Goal: Transaction & Acquisition: Purchase product/service

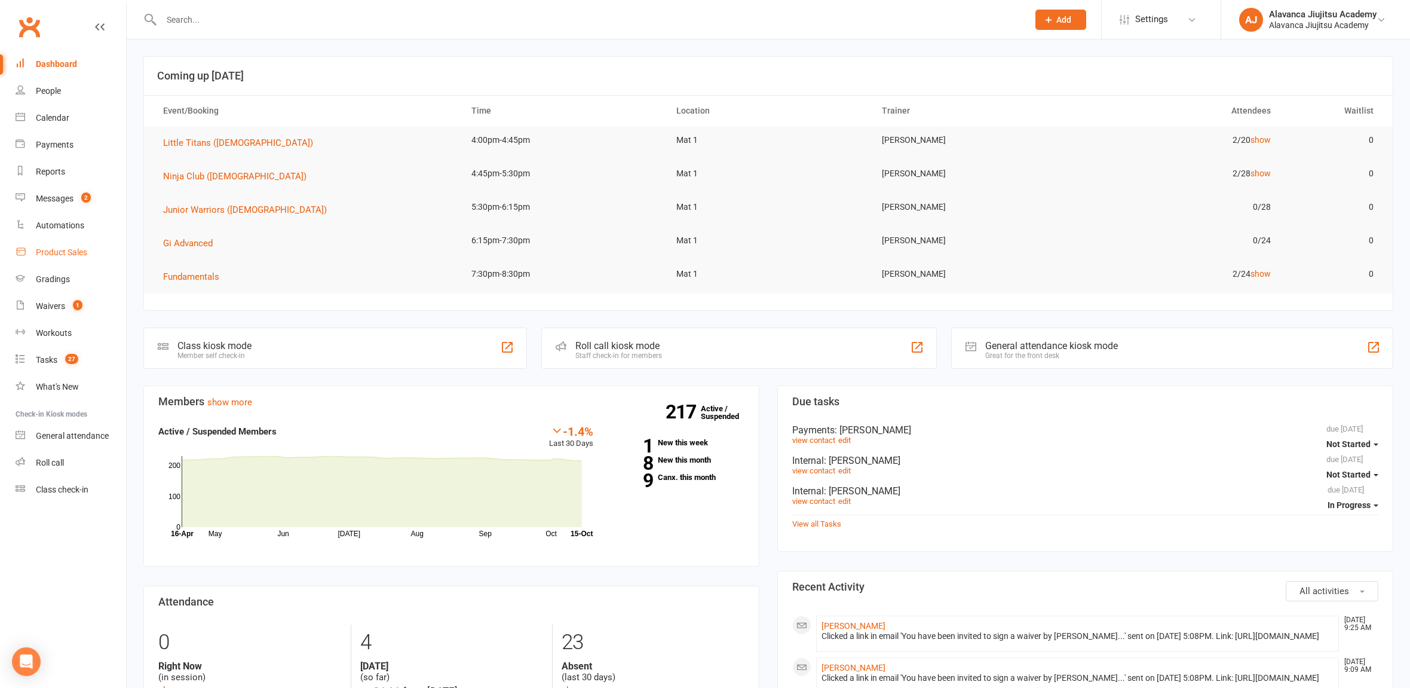
click at [83, 258] on link "Product Sales" at bounding box center [71, 252] width 111 height 27
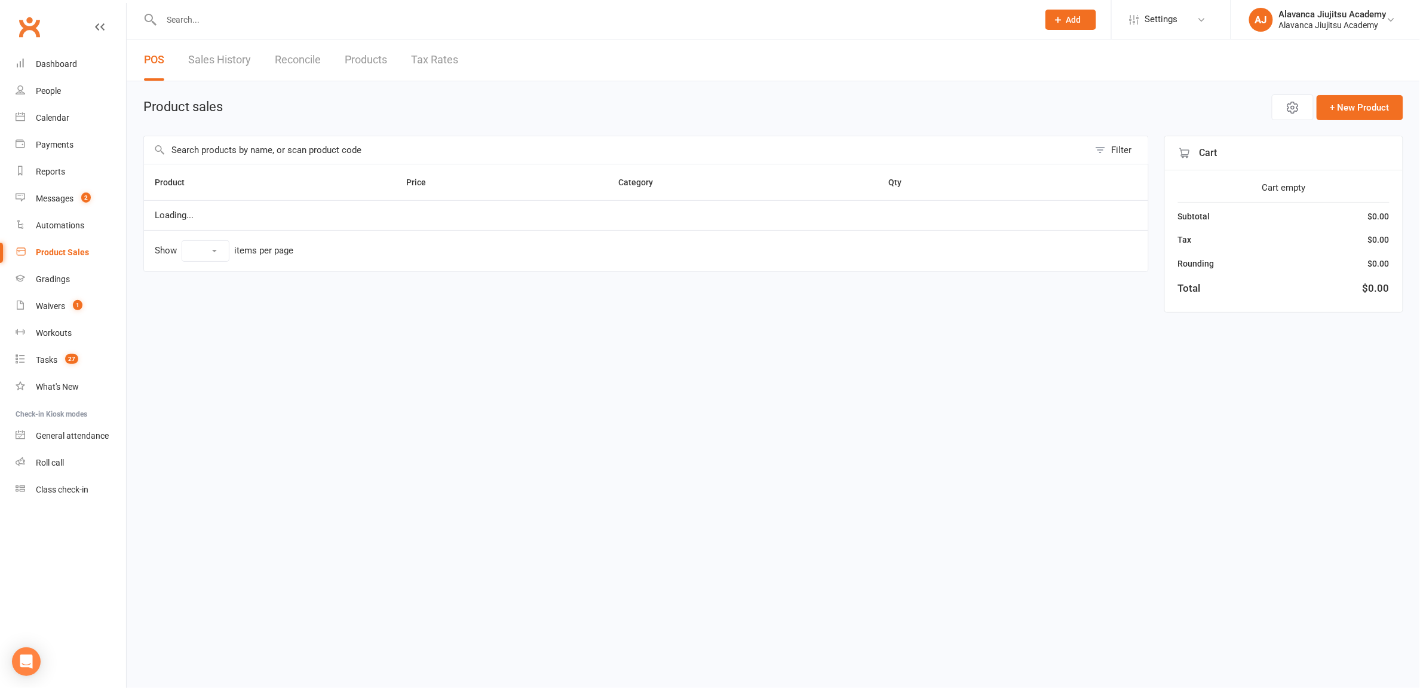
select select "100"
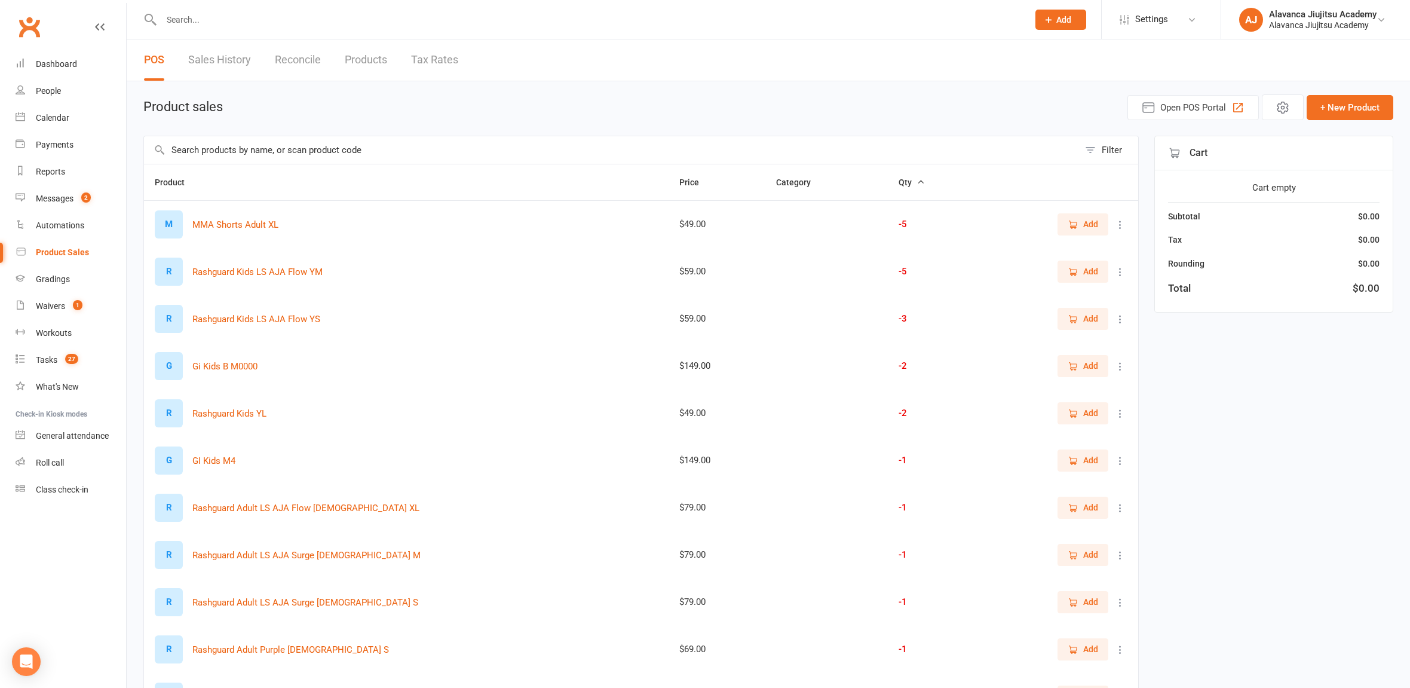
click at [303, 152] on input "text" at bounding box center [611, 149] width 935 height 27
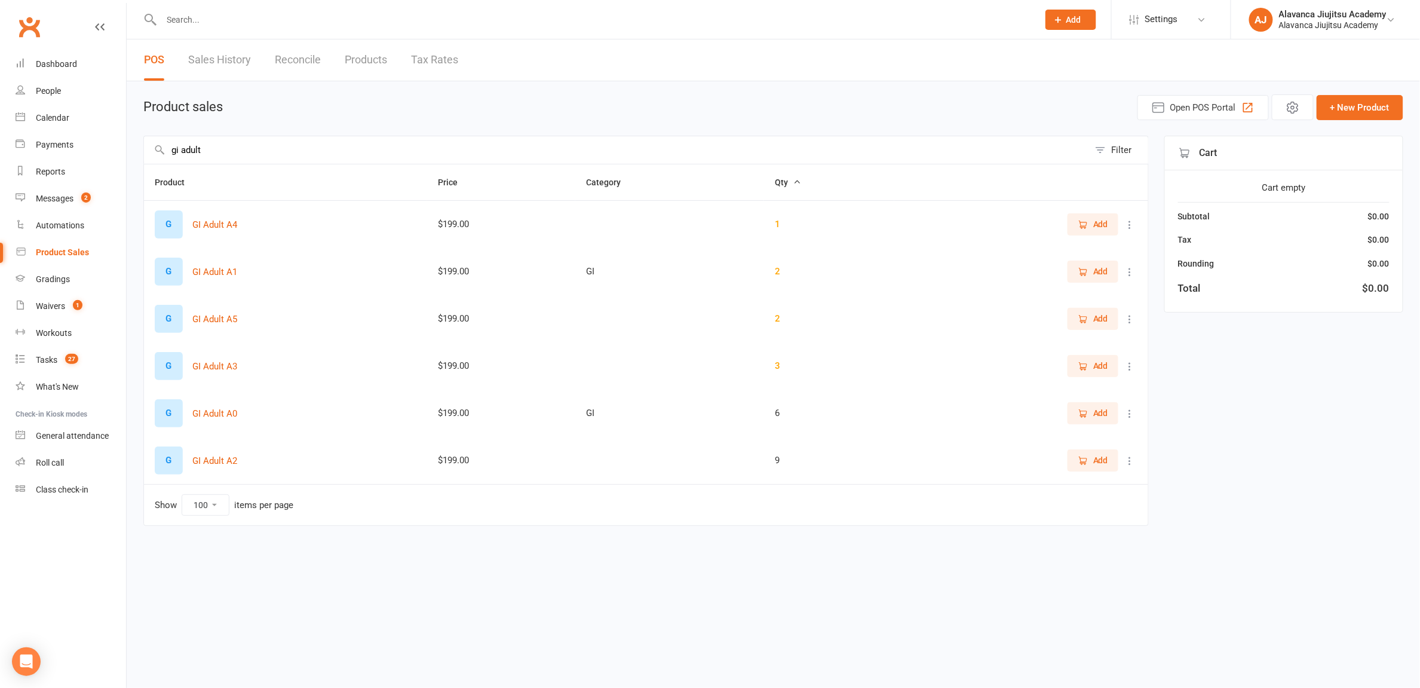
type input "gi adult"
click at [779, 268] on div "2" at bounding box center [829, 271] width 109 height 10
drag, startPoint x: 783, startPoint y: 274, endPoint x: 755, endPoint y: 268, distance: 28.1
click at [755, 268] on tr "G GI Adult A1 $199.00 GI 2 Add" at bounding box center [646, 271] width 1004 height 47
click at [783, 268] on div "2" at bounding box center [829, 271] width 109 height 10
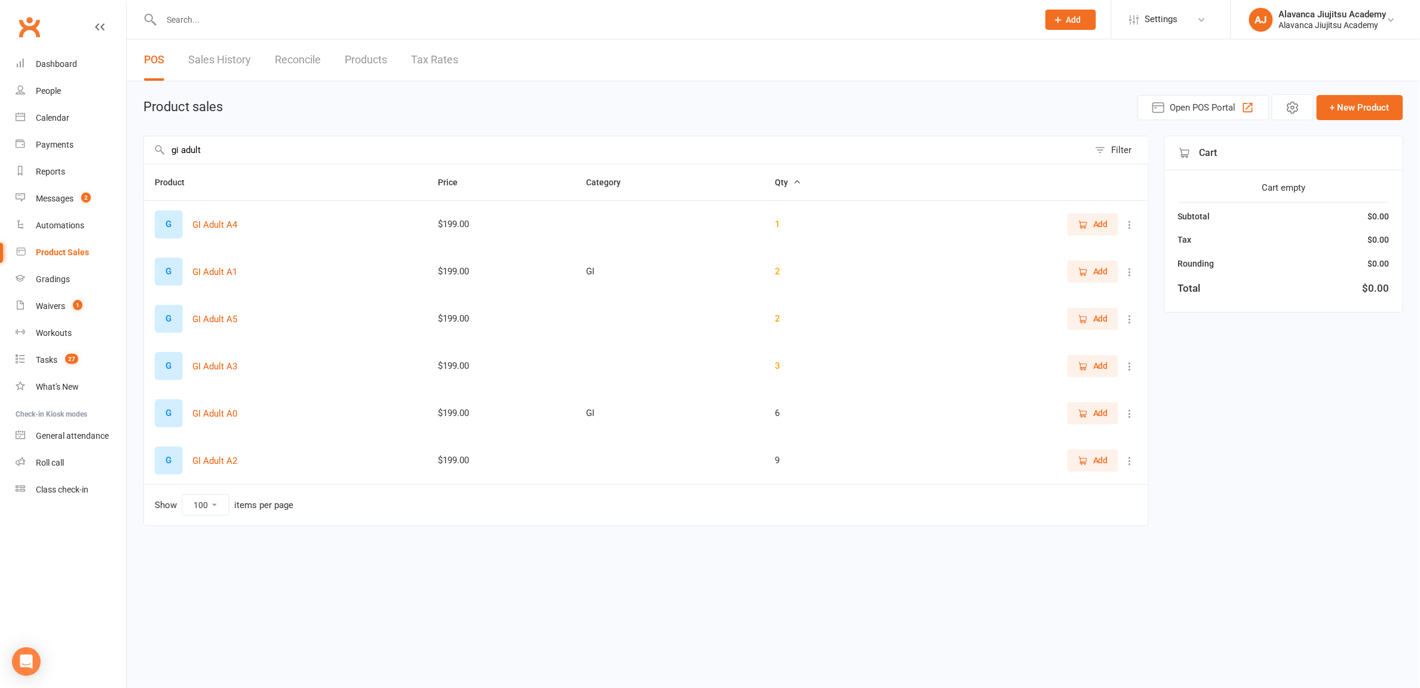
click at [781, 272] on div "2" at bounding box center [829, 271] width 109 height 10
click at [780, 272] on div "2" at bounding box center [829, 271] width 109 height 10
click at [780, 269] on div "2" at bounding box center [829, 271] width 109 height 10
